Goal: Navigation & Orientation: Go to known website

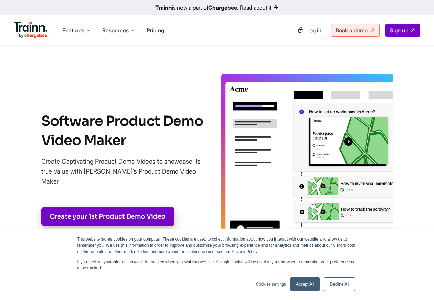
click at [143, 175] on p "Create Captivating Product Demo Videos to showcase its true value with [PERSON_…" at bounding box center [125, 171] width 169 height 30
click at [308, 32] on span "Log in" at bounding box center [313, 30] width 15 height 7
